Goal: Task Accomplishment & Management: Manage account settings

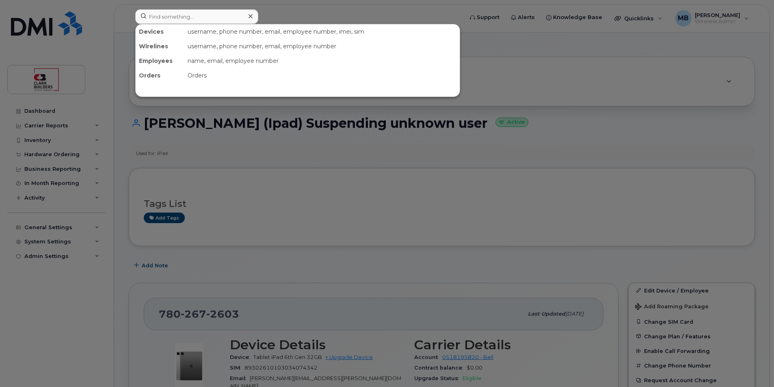
scroll to position [406, 0]
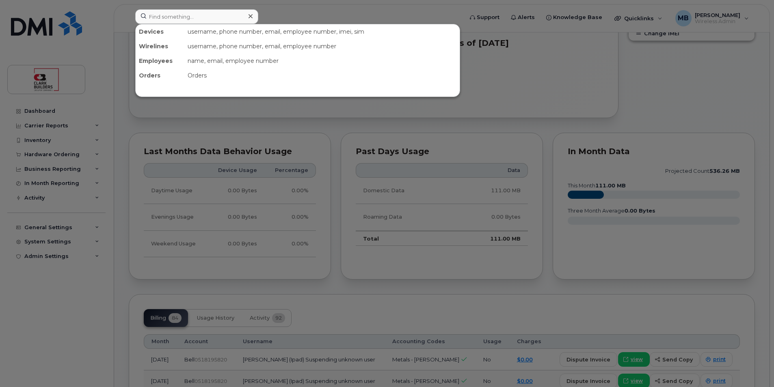
click at [343, 8] on div at bounding box center [387, 193] width 774 height 387
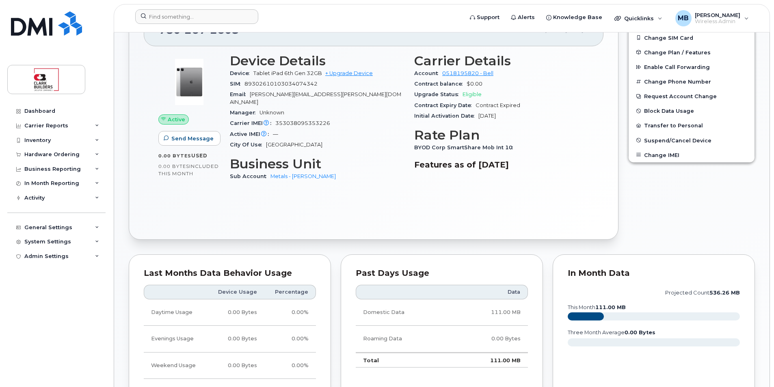
scroll to position [81, 0]
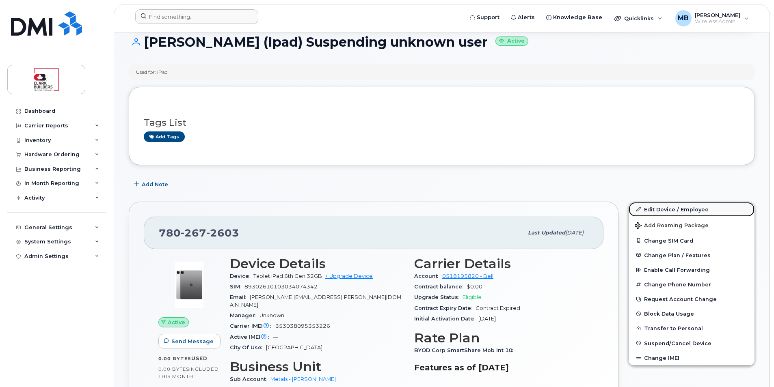
click at [684, 209] on link "Edit Device / Employee" at bounding box center [691, 209] width 126 height 15
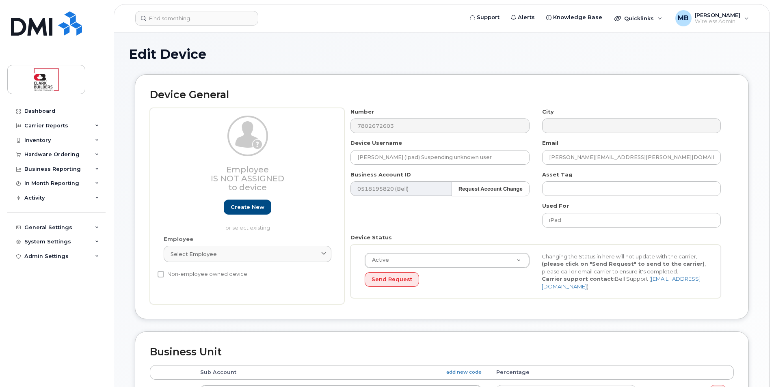
select select "24198"
click at [396, 283] on button "Send Request" at bounding box center [392, 279] width 54 height 15
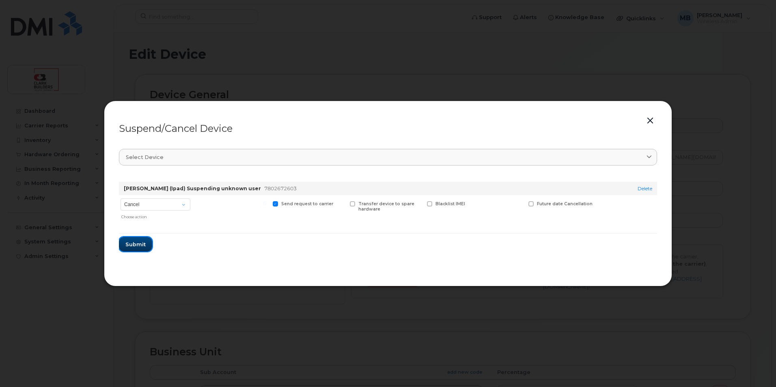
click at [138, 248] on button "Submit" at bounding box center [135, 244] width 33 height 15
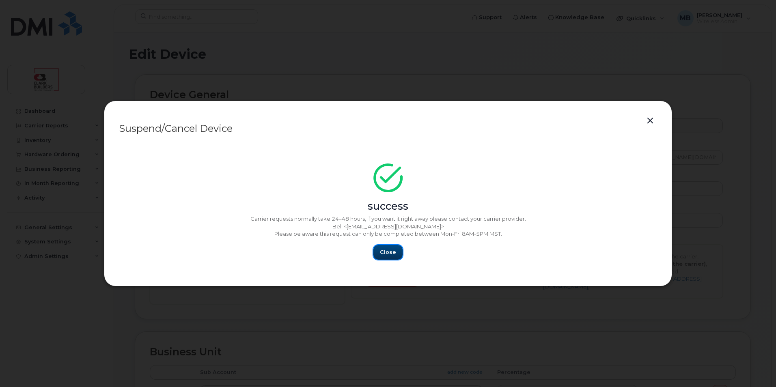
click at [397, 255] on button "Close" at bounding box center [387, 252] width 29 height 15
click at [395, 250] on button "Close" at bounding box center [387, 252] width 29 height 15
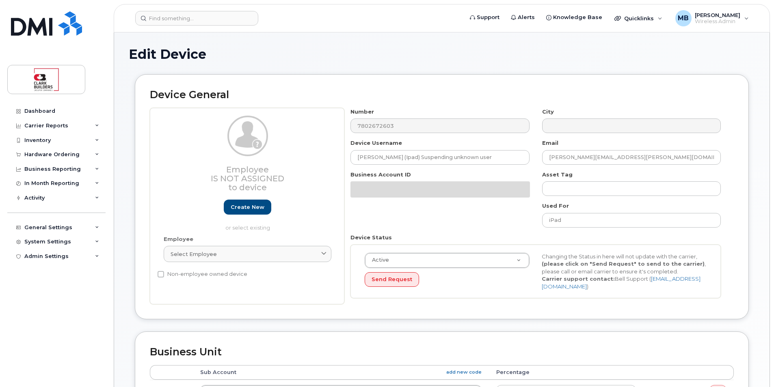
select select "24198"
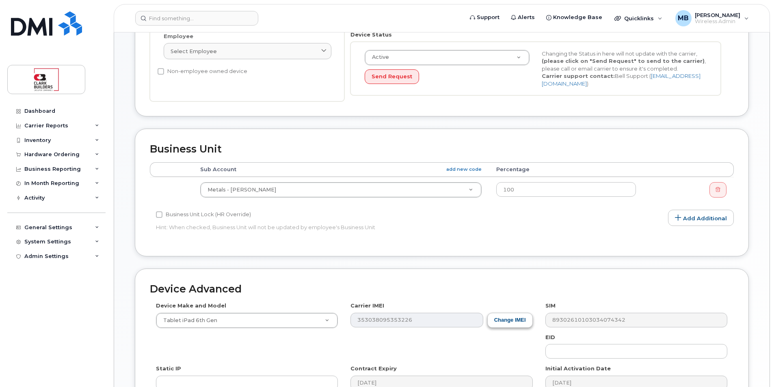
scroll to position [326, 0]
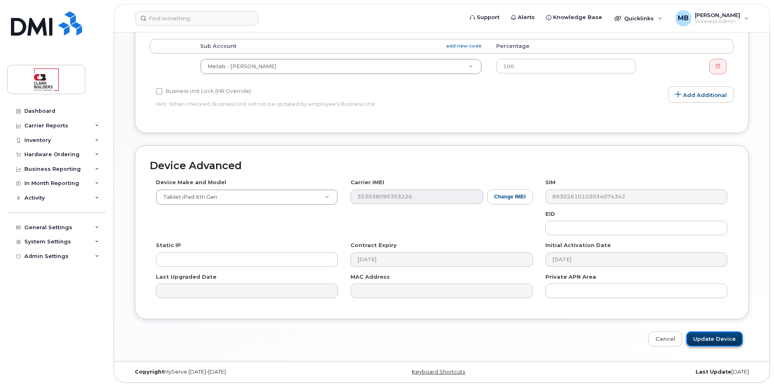
click at [720, 341] on input "Update Device" at bounding box center [714, 339] width 56 height 15
type input "Saving..."
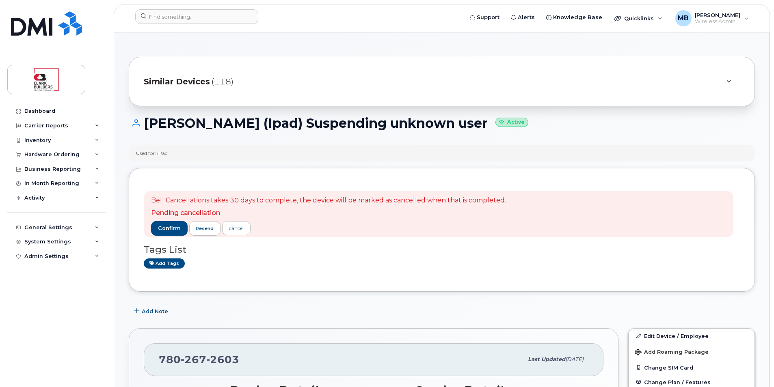
drag, startPoint x: 365, startPoint y: 129, endPoint x: 421, endPoint y: 154, distance: 60.5
drag, startPoint x: 421, startPoint y: 154, endPoint x: 425, endPoint y: 164, distance: 11.1
drag, startPoint x: 287, startPoint y: 122, endPoint x: 345, endPoint y: 125, distance: 57.3
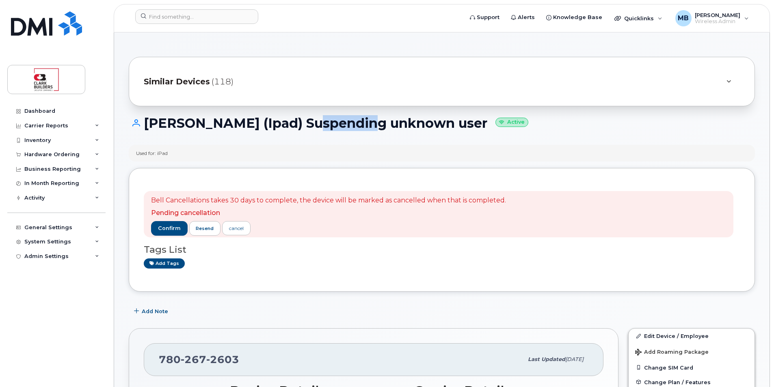
click at [345, 125] on h1 "Colin Kirchner (Ipad) Suspending unknown user Active" at bounding box center [442, 123] width 626 height 14
click at [347, 125] on h1 "Colin Kirchner (Ipad) Suspending unknown user Active" at bounding box center [442, 123] width 626 height 14
click at [158, 312] on span "Add Note" at bounding box center [155, 312] width 26 height 8
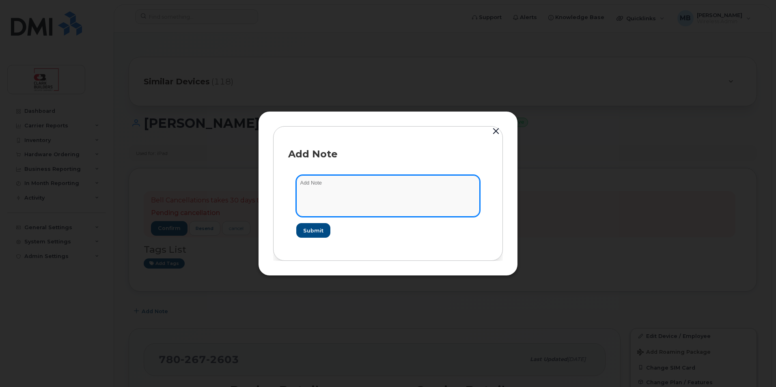
click at [336, 187] on textarea at bounding box center [387, 195] width 183 height 41
type textarea "i"
type textarea "unable to locate iPad - line set to be canceled. MB 10/9/2025"
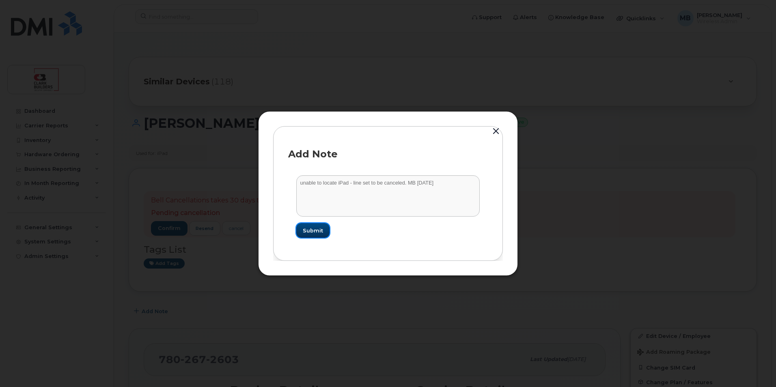
click at [313, 229] on span "Submit" at bounding box center [313, 231] width 20 height 8
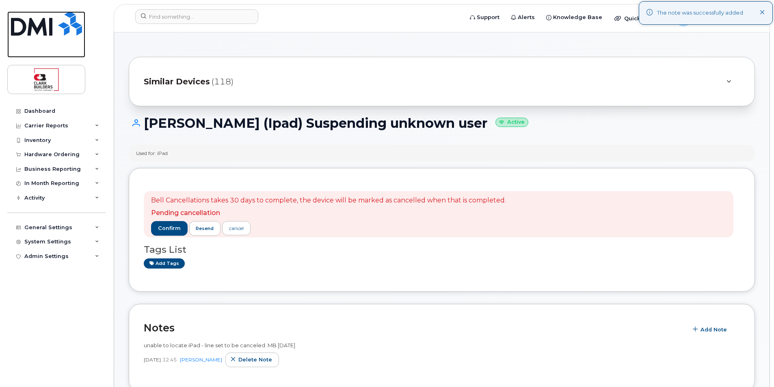
click at [38, 25] on img at bounding box center [46, 23] width 71 height 24
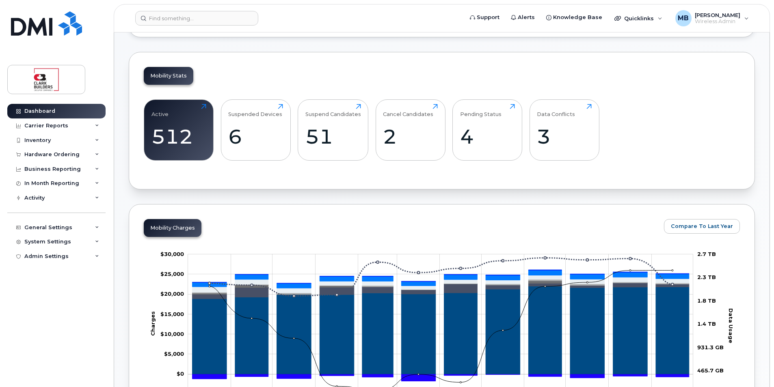
scroll to position [244, 0]
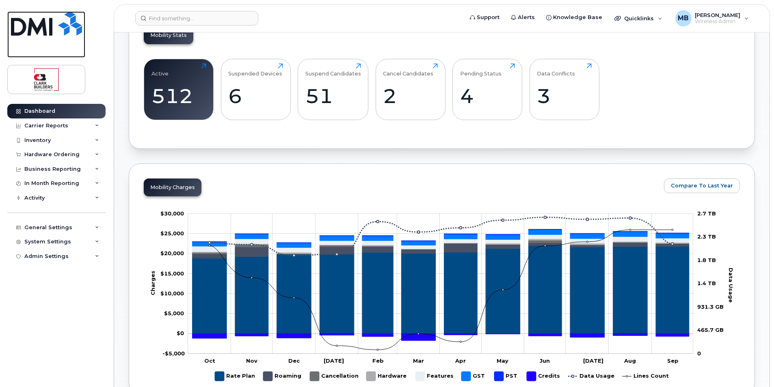
click at [48, 26] on img at bounding box center [46, 23] width 71 height 24
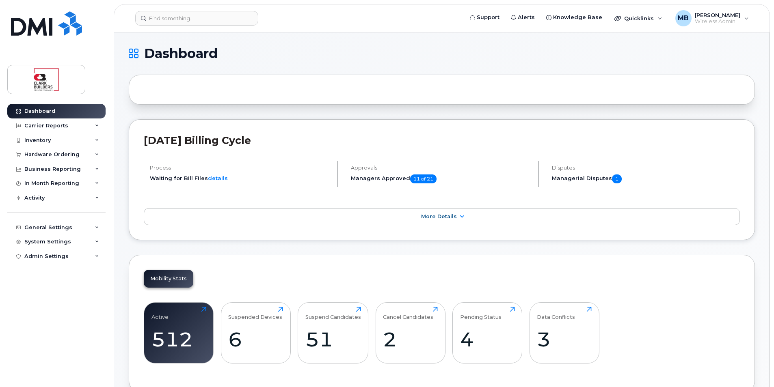
click at [390, 58] on h1 "Dashboard" at bounding box center [440, 53] width 622 height 13
